Goal: Task Accomplishment & Management: Manage account settings

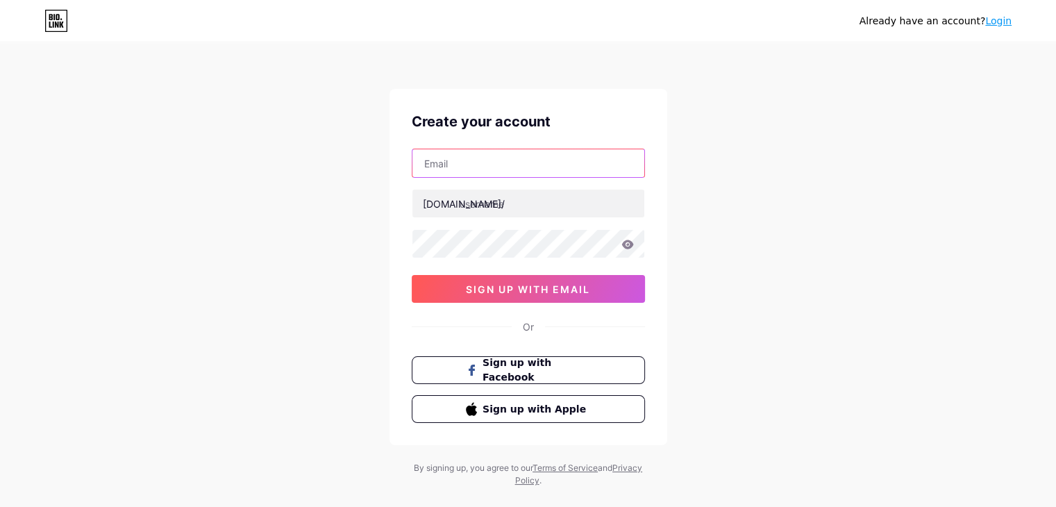
click at [455, 170] on input "text" at bounding box center [528, 163] width 232 height 28
click at [455, 205] on div "[DOMAIN_NAME]/" at bounding box center [464, 203] width 82 height 15
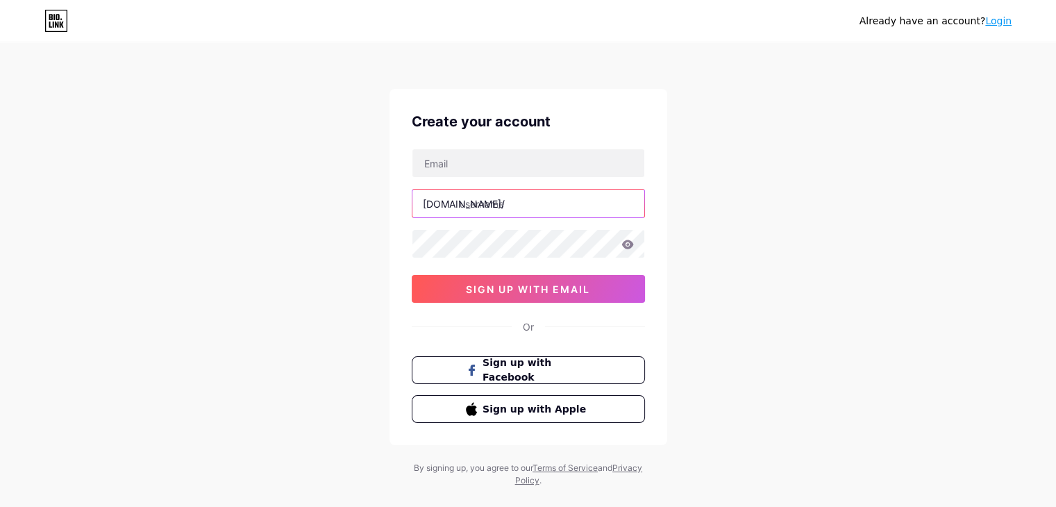
click at [495, 206] on input "text" at bounding box center [528, 204] width 232 height 28
click at [501, 197] on input "text" at bounding box center [528, 204] width 232 height 28
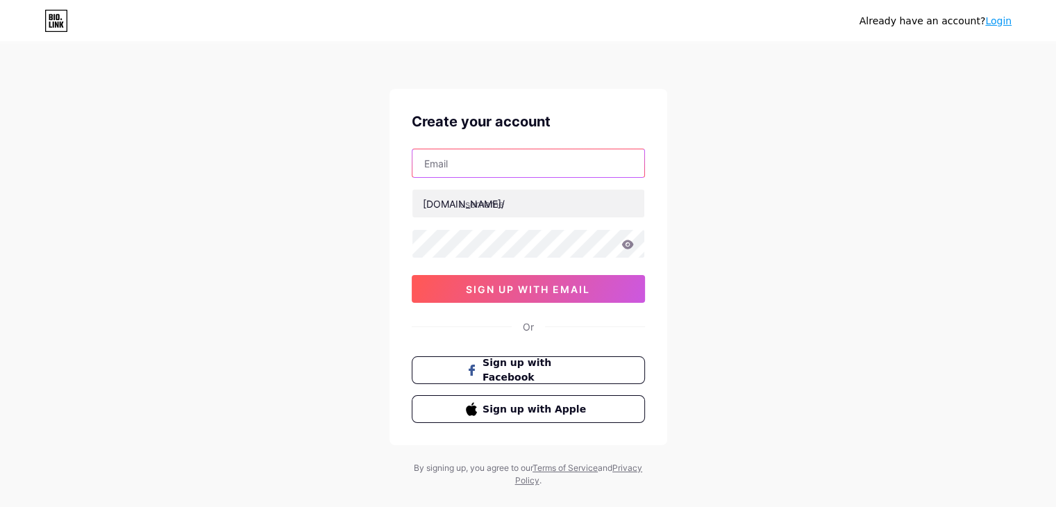
click at [496, 166] on input "text" at bounding box center [528, 163] width 232 height 28
click at [530, 170] on input "text" at bounding box center [528, 163] width 232 height 28
click at [761, 92] on div "Already have an account? Login Create your account [DOMAIN_NAME]/ 0cAFcWeA5tIuj…" at bounding box center [528, 265] width 1056 height 531
click at [1003, 22] on link "Login" at bounding box center [998, 20] width 26 height 11
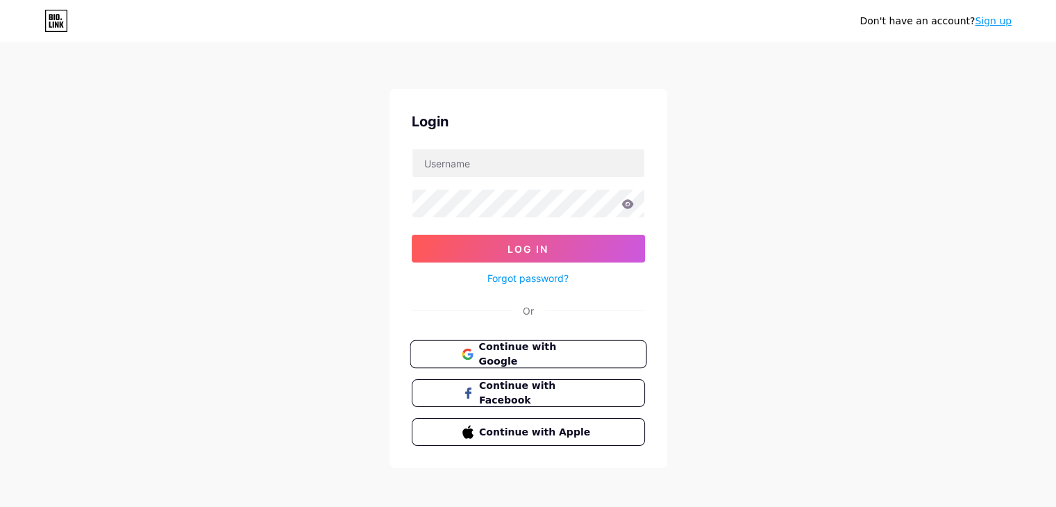
click at [591, 359] on span "Continue with Google" at bounding box center [536, 354] width 116 height 30
